Goal: Navigation & Orientation: Find specific page/section

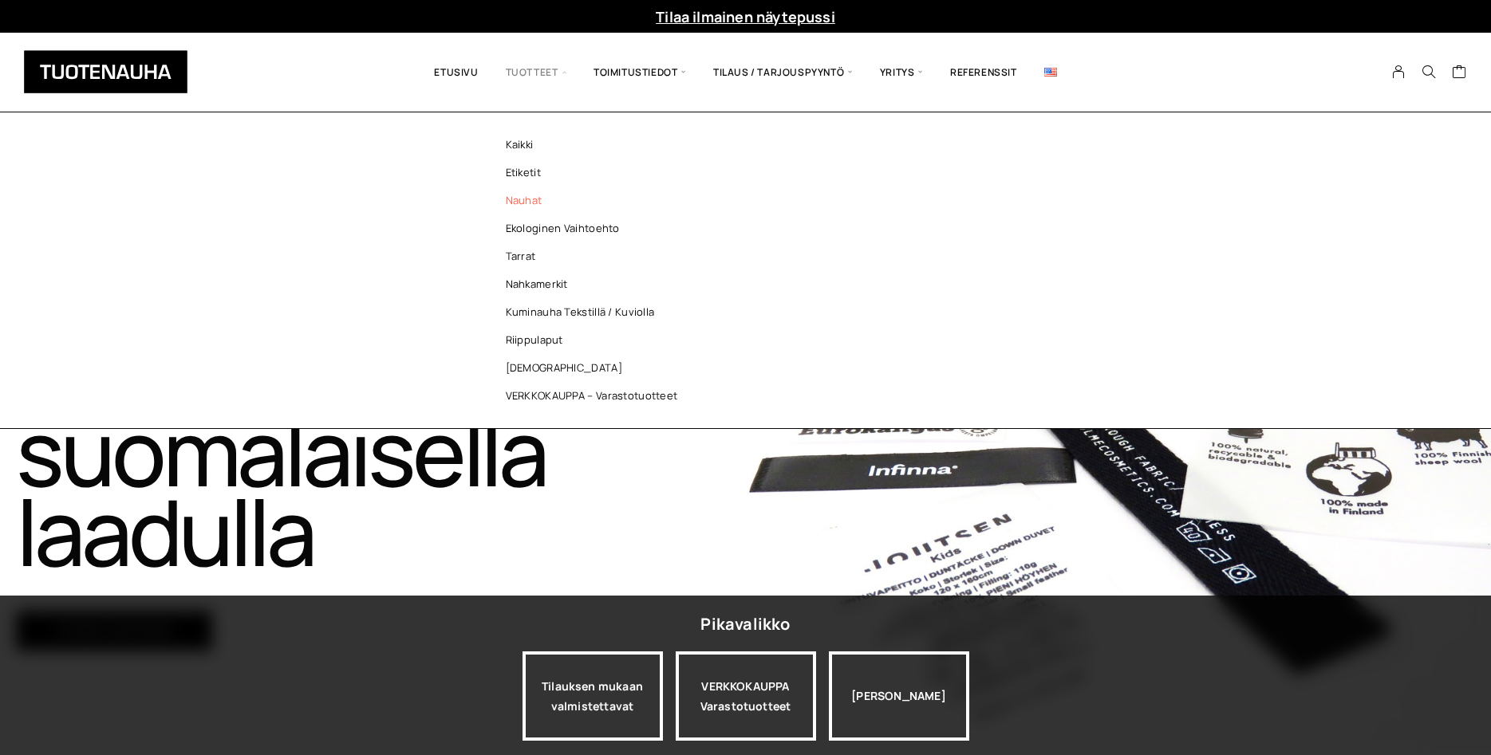
click at [536, 195] on link "Nauhat" at bounding box center [595, 201] width 231 height 28
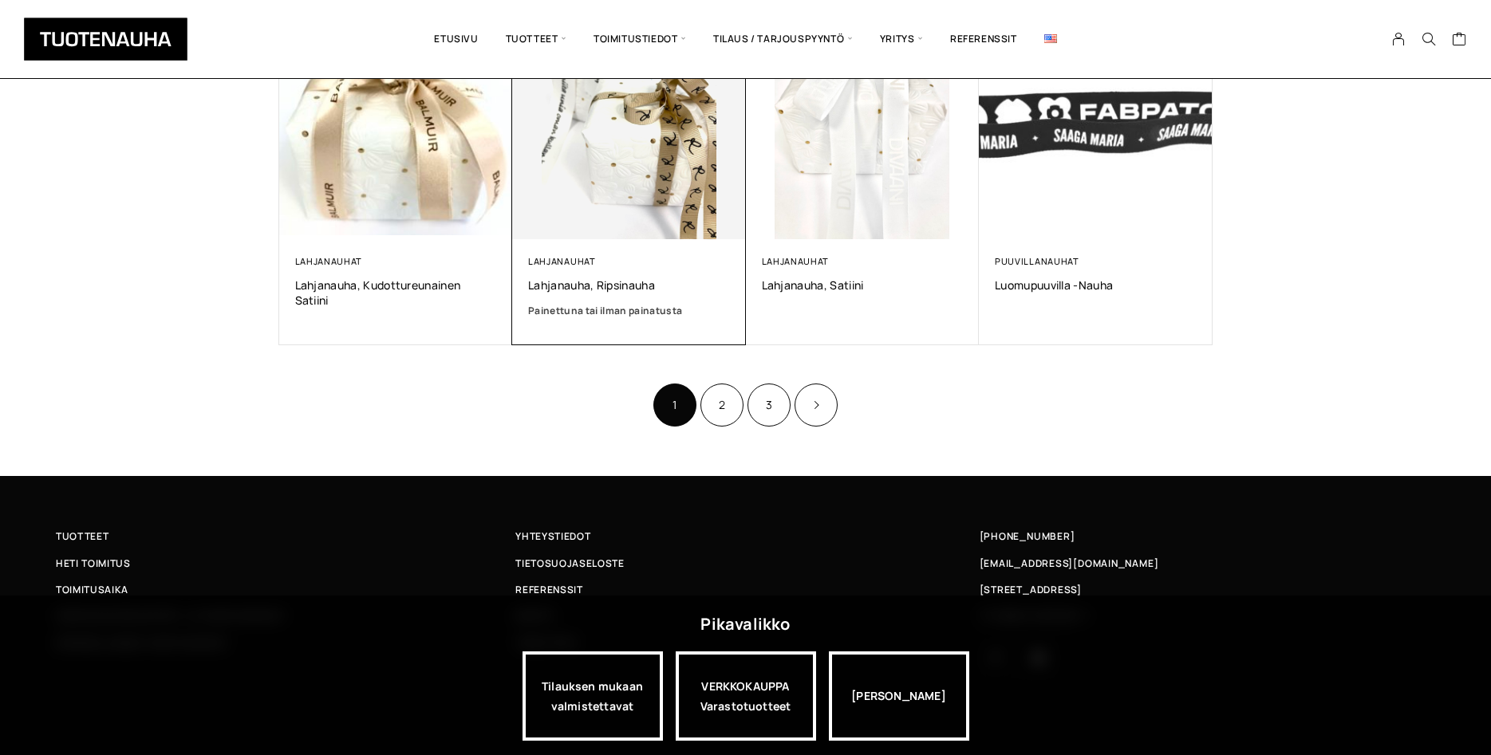
scroll to position [966, 0]
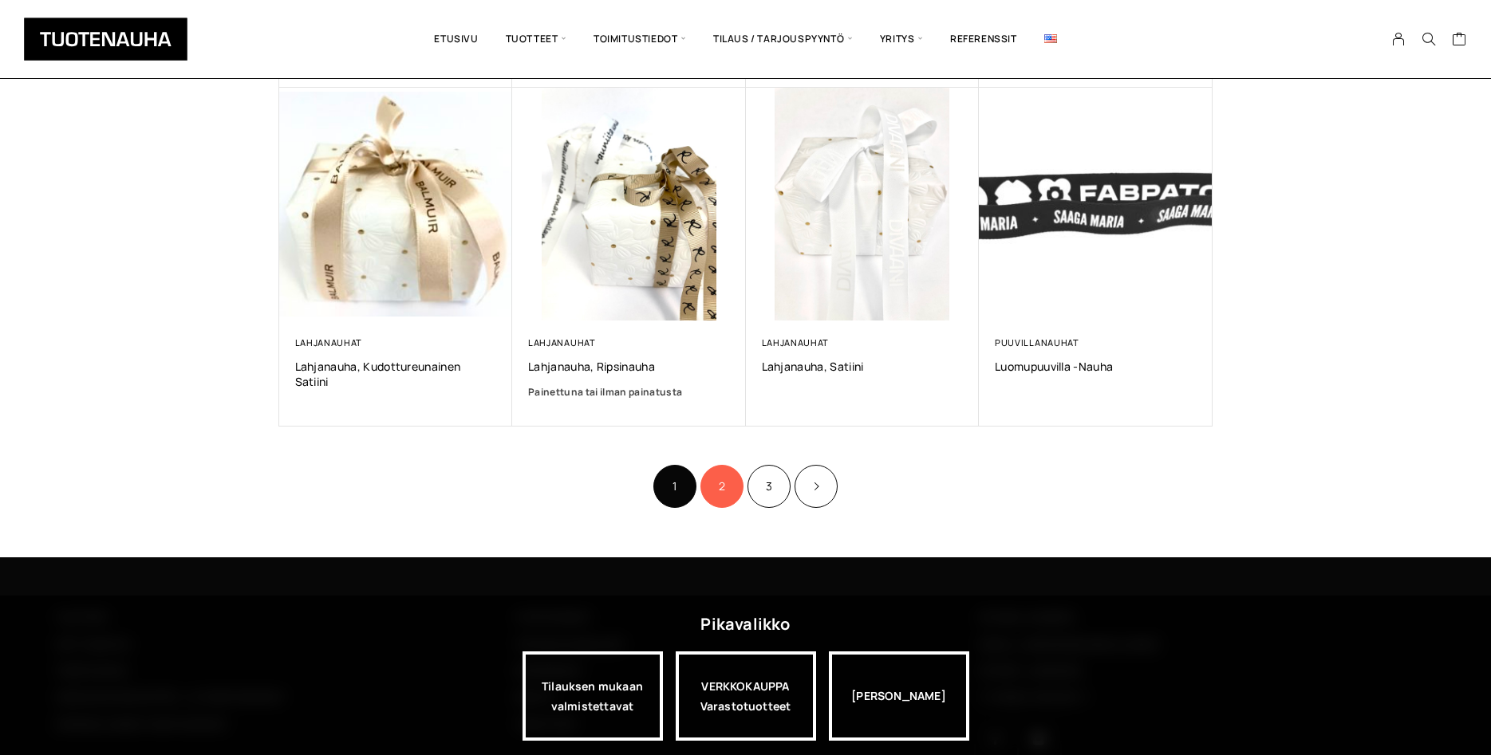
click at [719, 481] on link "2" at bounding box center [721, 486] width 43 height 43
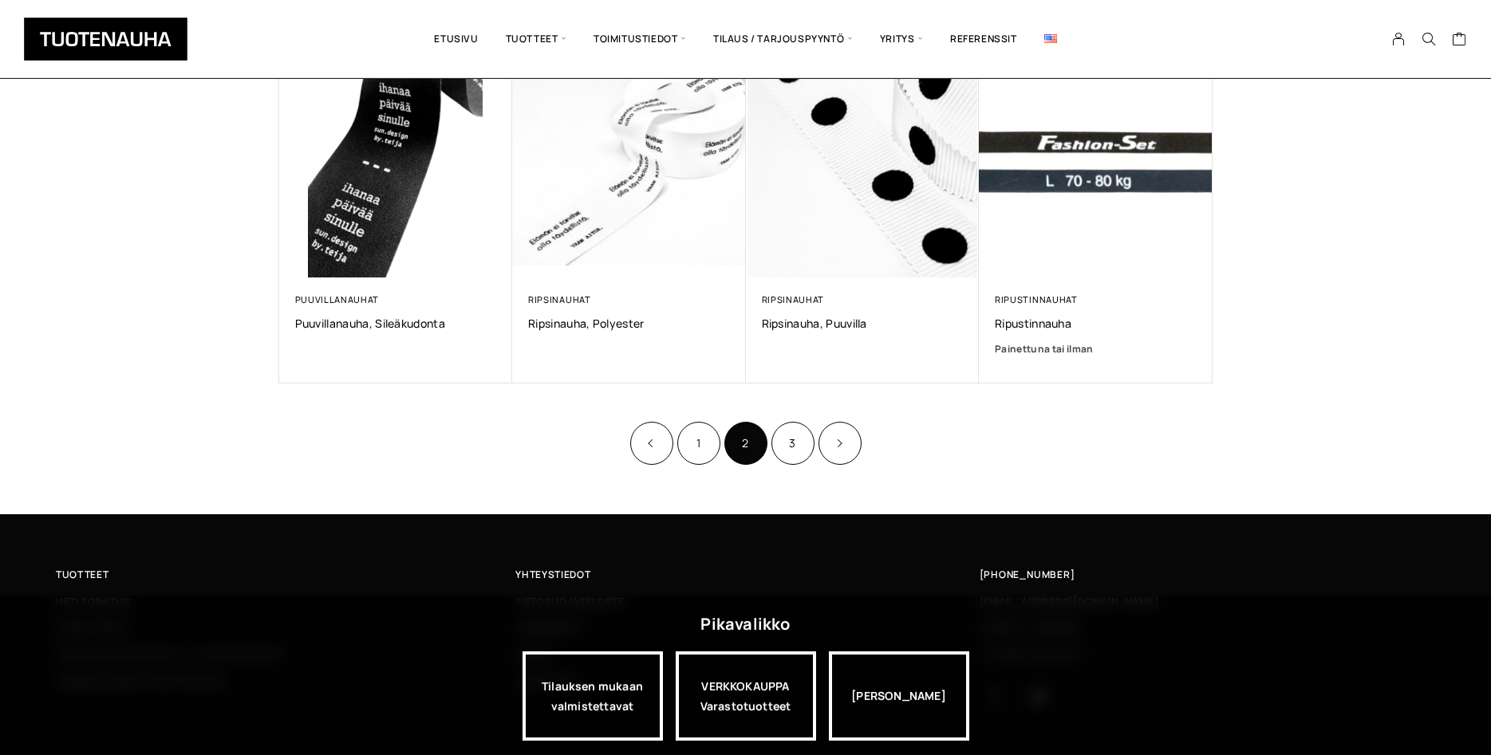
scroll to position [1032, 0]
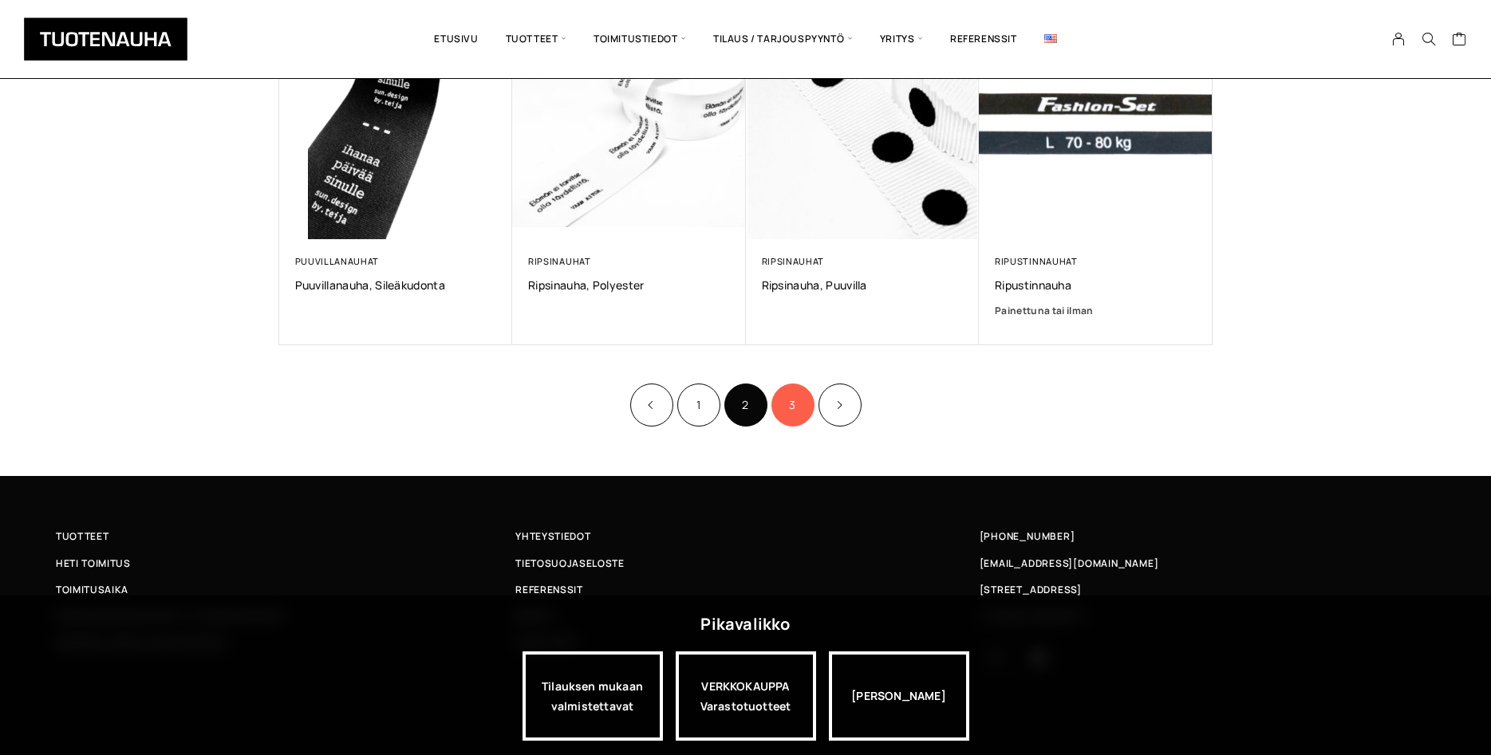
click at [780, 410] on link "3" at bounding box center [792, 405] width 43 height 43
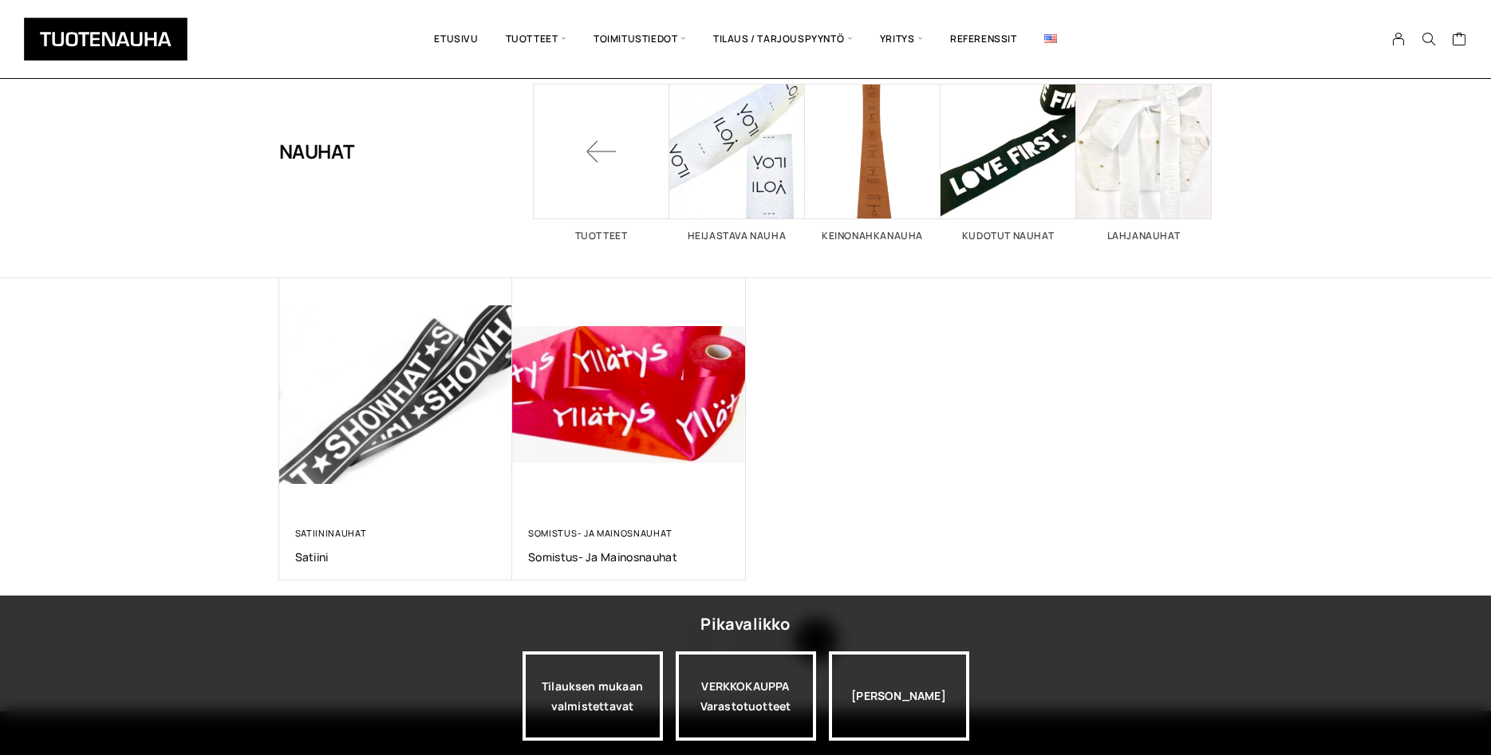
scroll to position [163, 0]
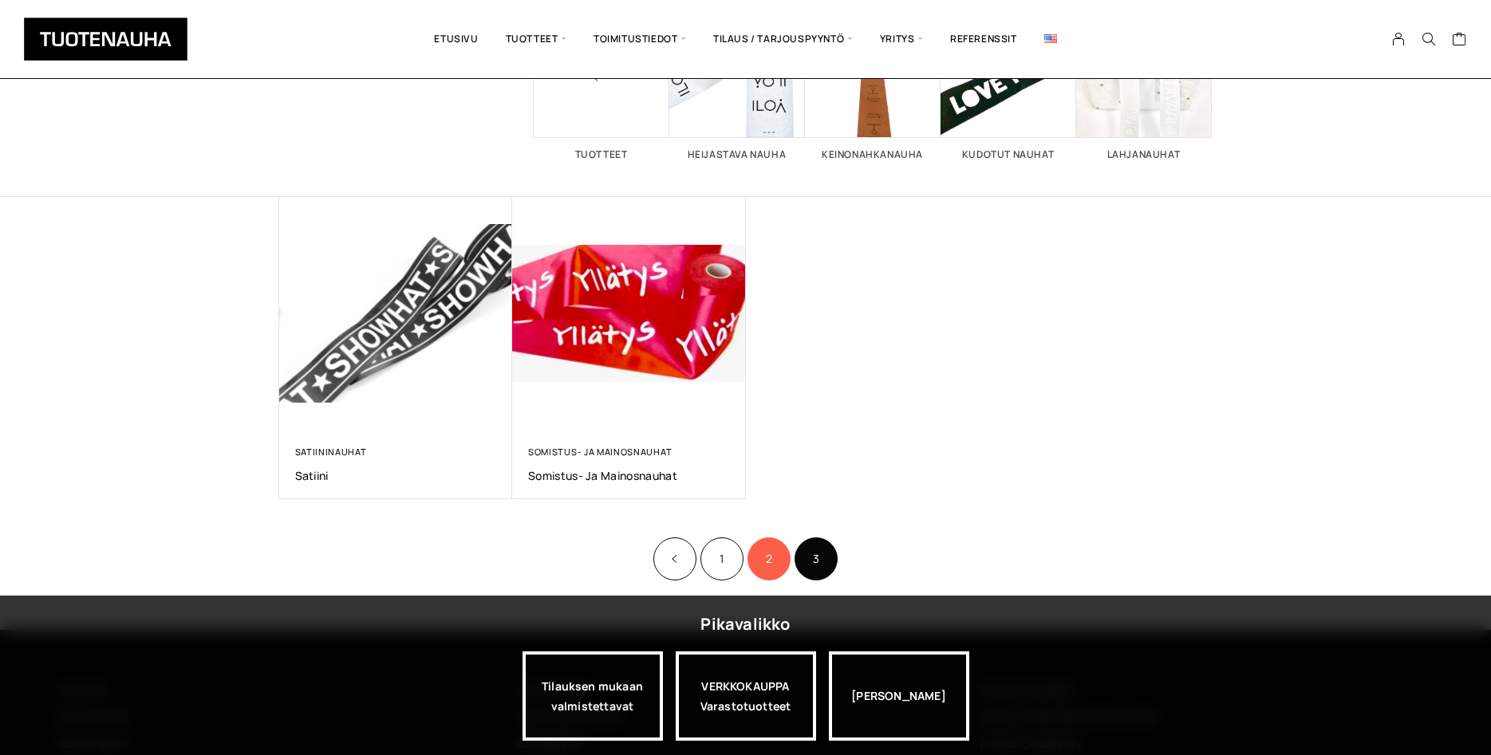
click at [778, 552] on link "2" at bounding box center [768, 559] width 43 height 43
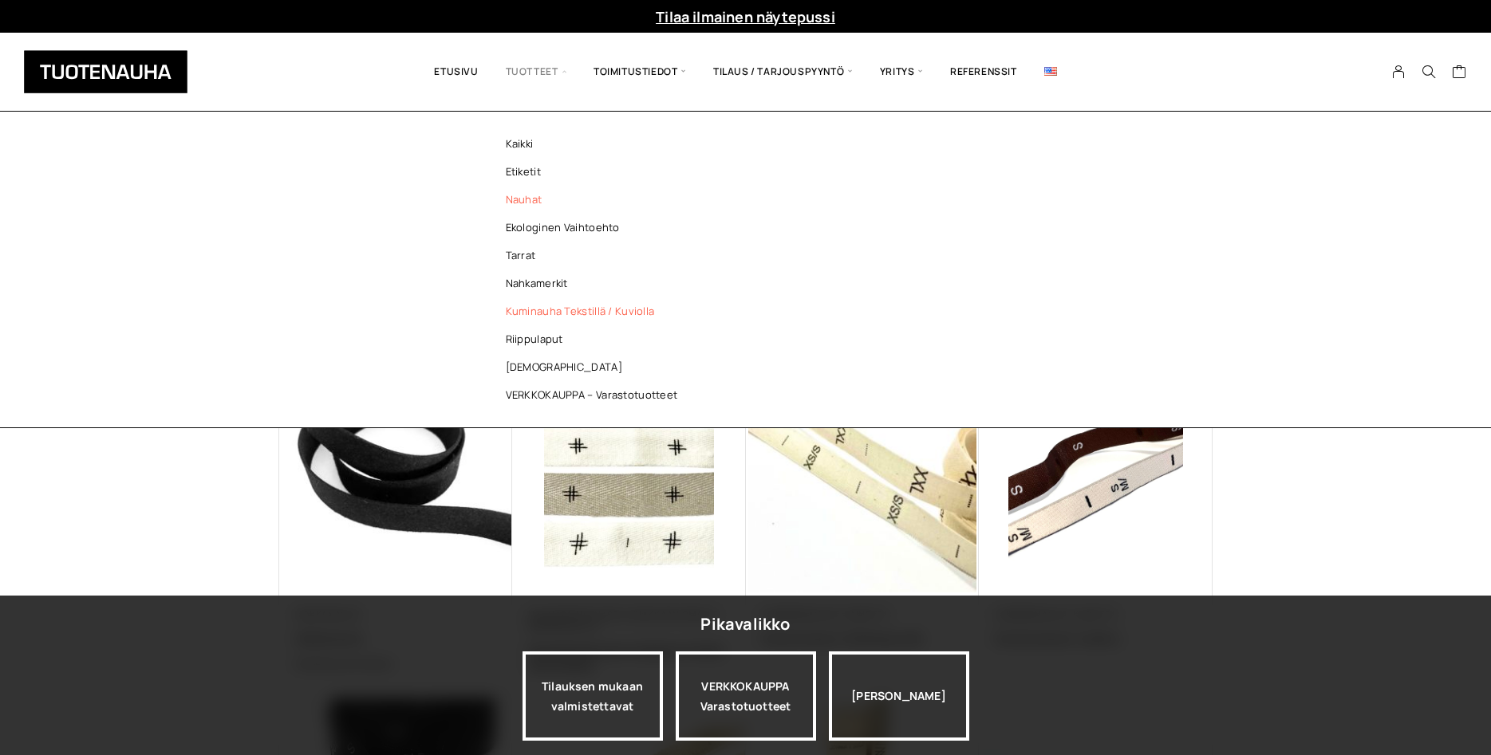
click at [561, 312] on link "Kuminauha tekstillä / kuviolla" at bounding box center [595, 311] width 231 height 28
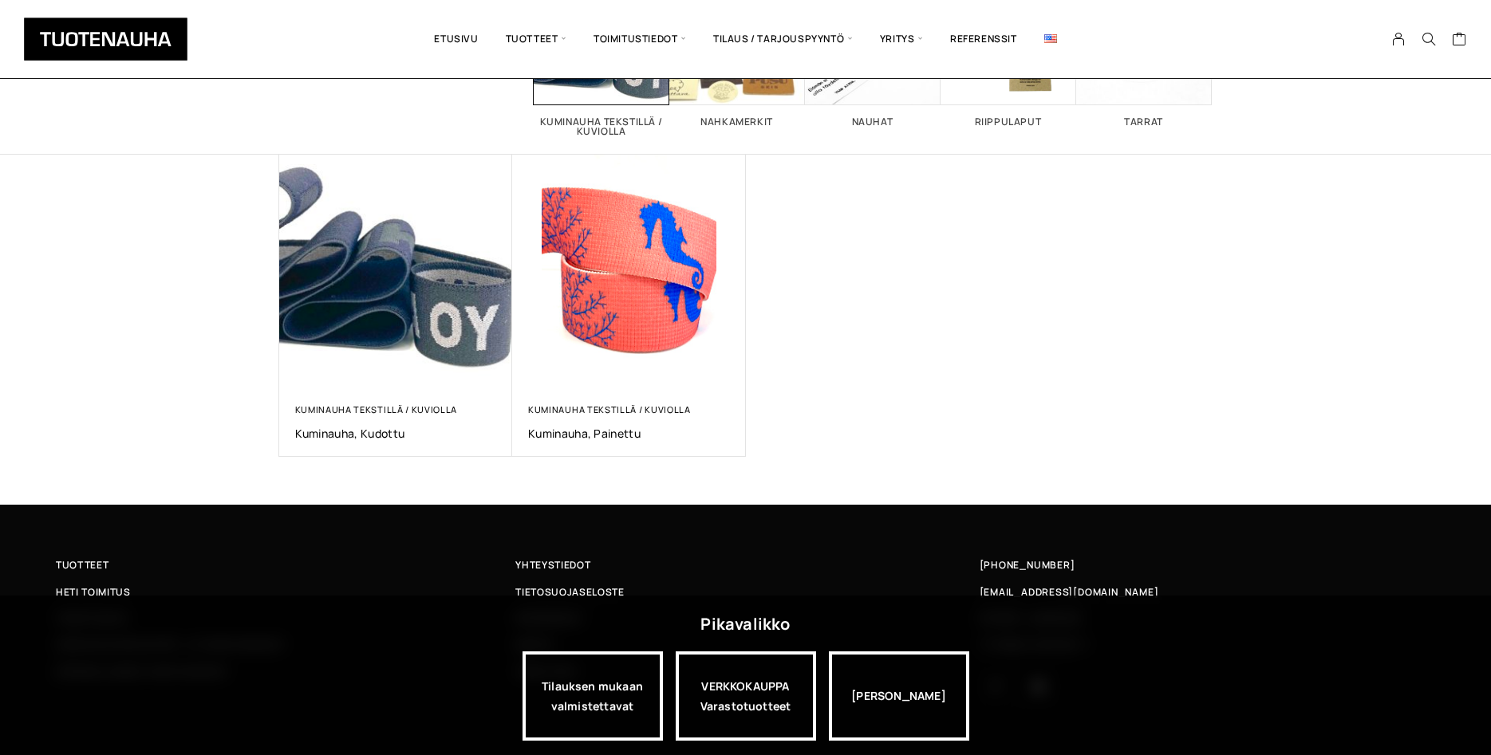
scroll to position [224, 0]
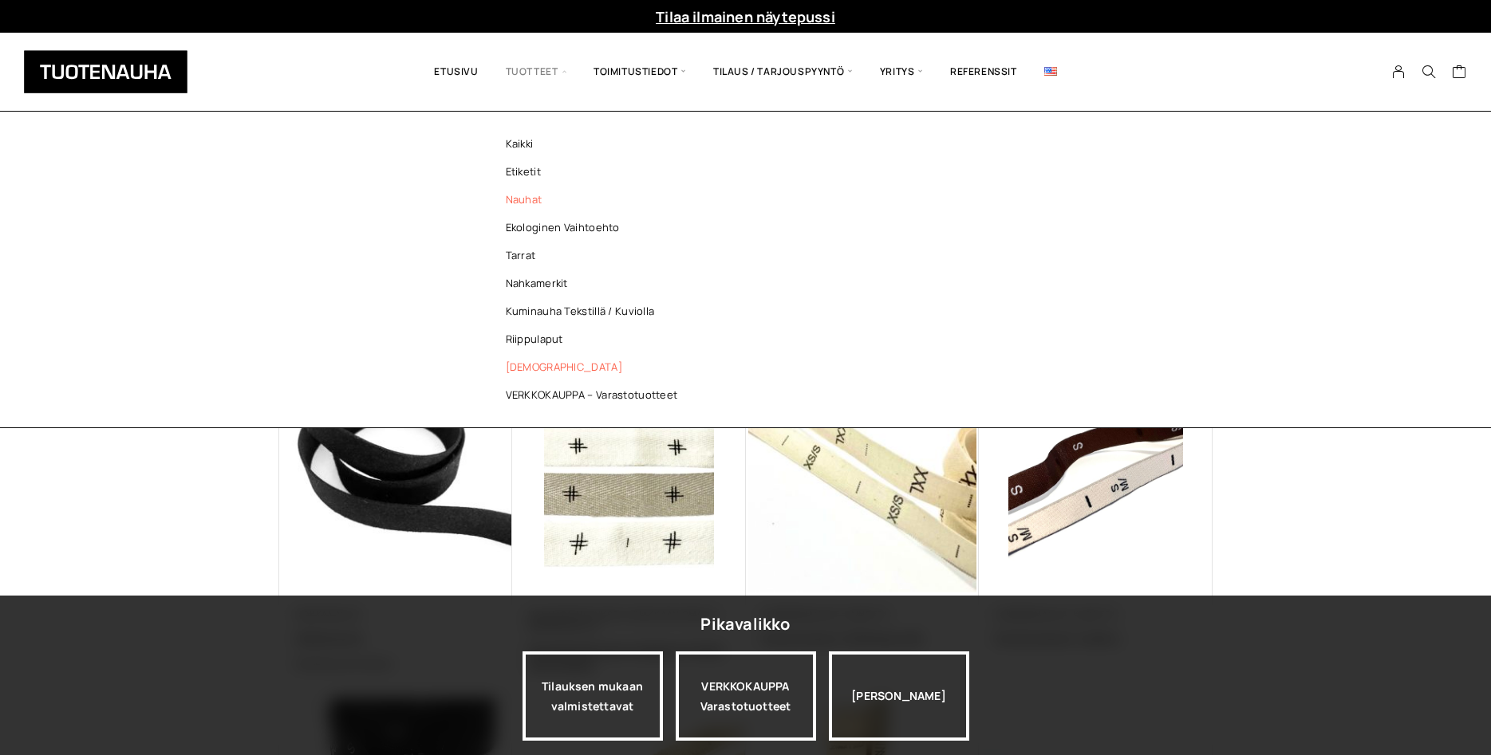
click at [525, 361] on link "[DEMOGRAPHIC_DATA]" at bounding box center [595, 367] width 231 height 28
